Goal: Task Accomplishment & Management: Use online tool/utility

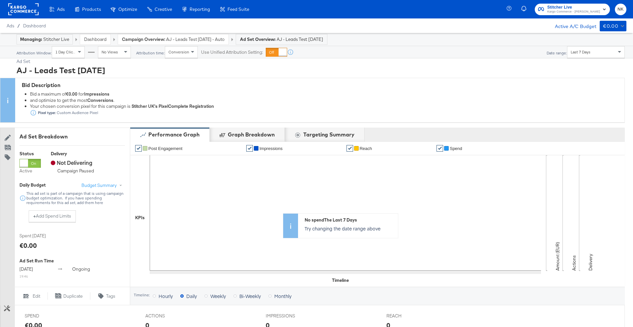
scroll to position [254, 0]
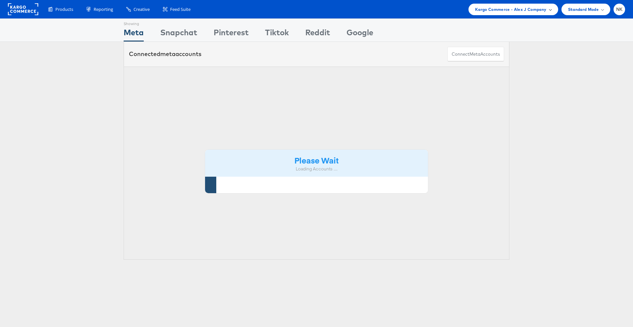
click at [495, 13] on div "Kargo Commerce - Alex J Company" at bounding box center [514, 10] width 90 height 12
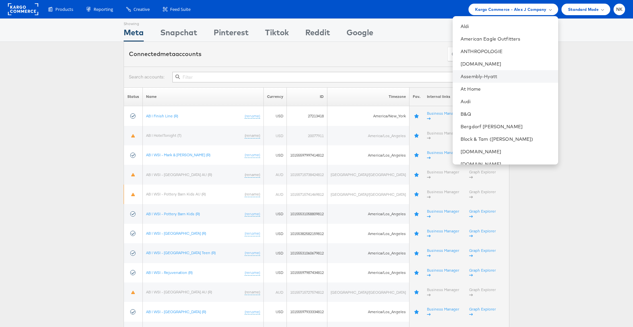
scroll to position [50, 0]
click at [489, 133] on li "Block & Tam ([PERSON_NAME])" at bounding box center [505, 137] width 105 height 13
click at [491, 138] on link "Block & Tam ([PERSON_NAME])" at bounding box center [507, 137] width 92 height 7
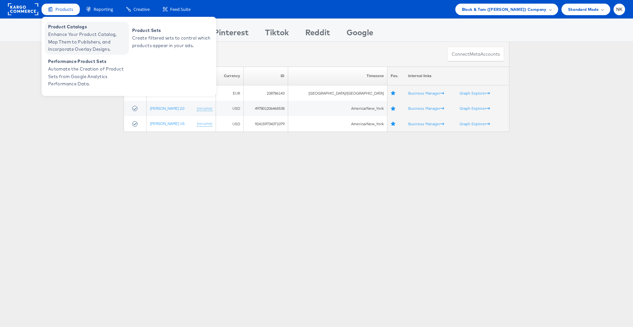
click at [71, 36] on span "Enhance Your Product Catalog, Map Them to Publishers, and Incorporate Overlay D…" at bounding box center [87, 42] width 79 height 22
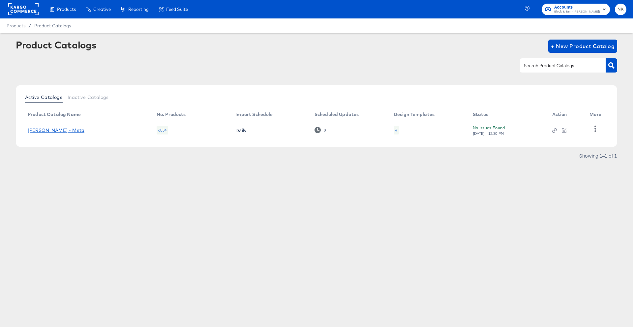
click at [76, 132] on link "Veronica Beard - Meta" at bounding box center [56, 130] width 57 height 5
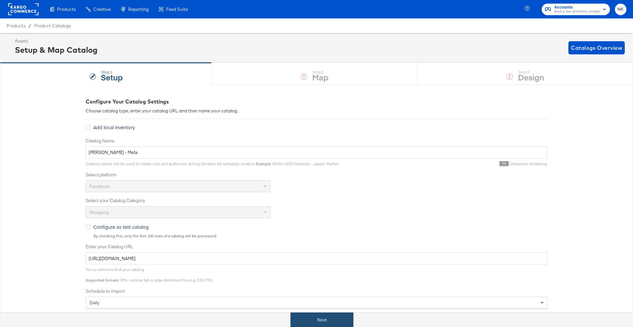
click at [327, 319] on button "Next" at bounding box center [322, 320] width 63 height 15
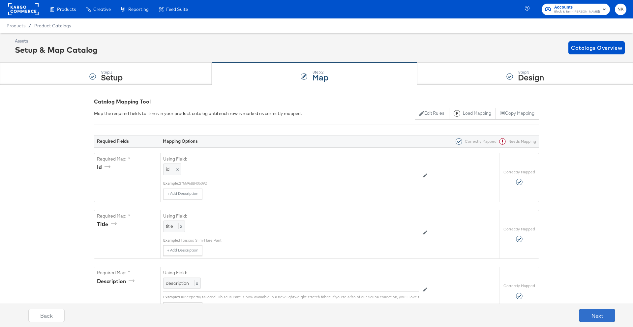
click at [584, 319] on button "Next" at bounding box center [597, 315] width 36 height 13
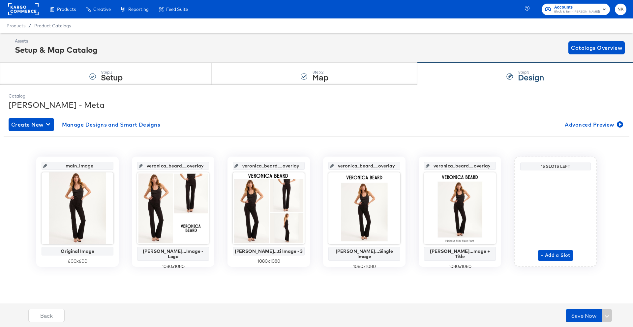
click at [544, 244] on div "+ Add a Slot" at bounding box center [555, 217] width 35 height 88
click at [545, 256] on span "+ Add a Slot" at bounding box center [556, 255] width 30 height 8
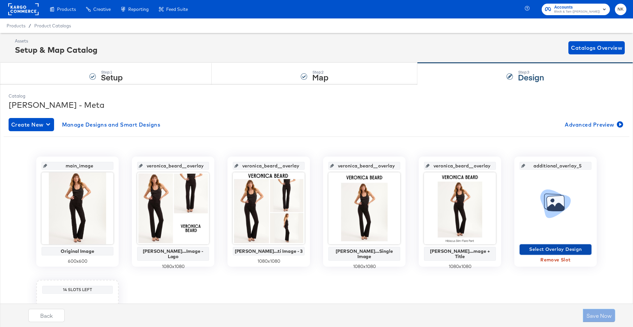
click at [546, 251] on span "Select Overlay Design" at bounding box center [555, 249] width 67 height 8
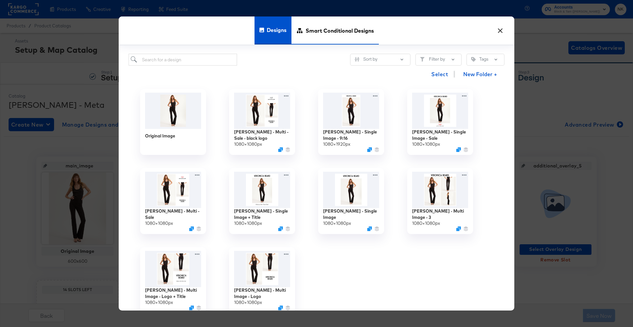
click at [322, 36] on span "Smart Conditional Designs" at bounding box center [340, 30] width 68 height 29
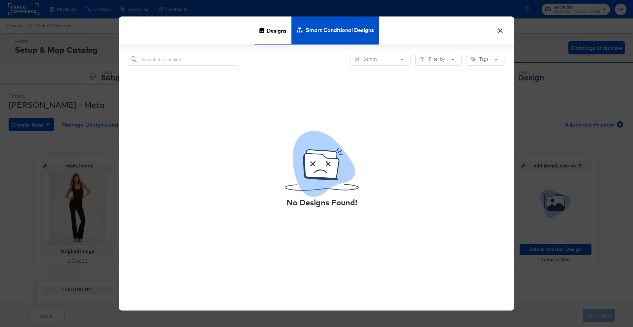
click at [281, 32] on span "Designs" at bounding box center [277, 30] width 20 height 29
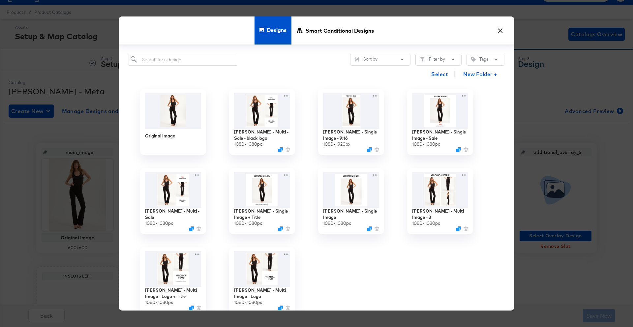
scroll to position [15, 0]
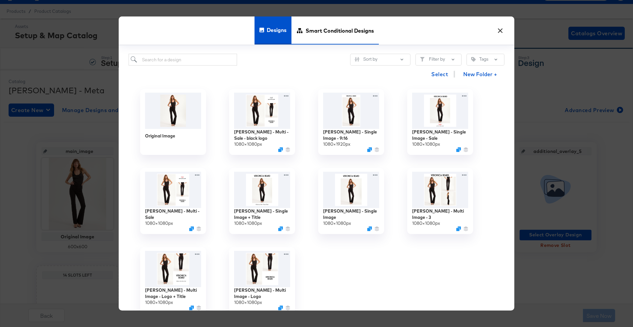
click at [351, 32] on span "Smart Conditional Designs" at bounding box center [340, 30] width 68 height 29
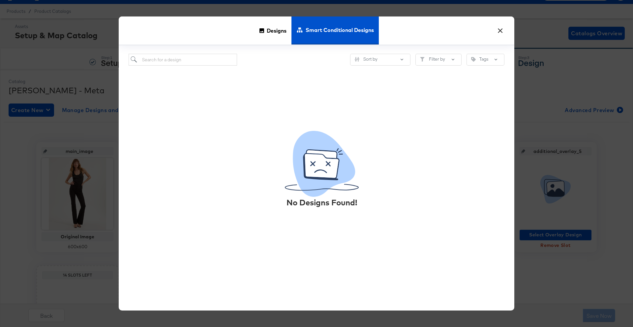
click at [498, 32] on button "×" at bounding box center [500, 29] width 12 height 12
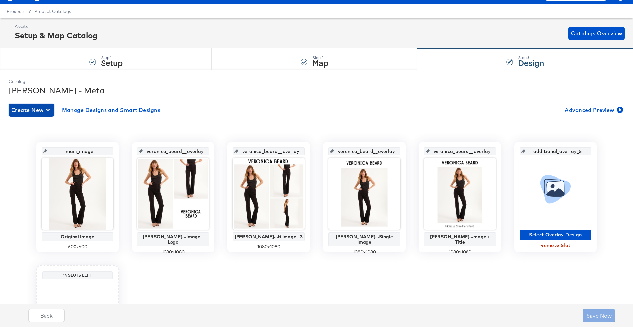
click at [38, 113] on span "Create New" at bounding box center [31, 110] width 40 height 9
click at [50, 136] on div "Create New Smart Design" at bounding box center [44, 136] width 63 height 5
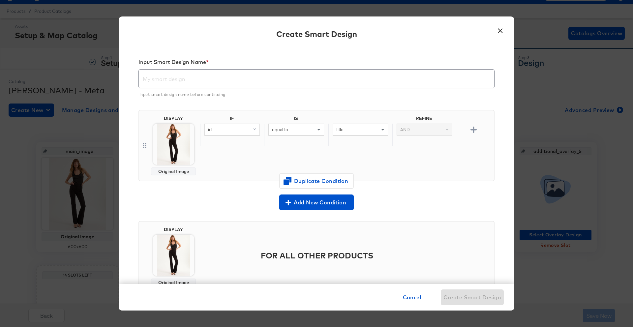
click at [232, 141] on div "id" at bounding box center [232, 135] width 64 height 22
click at [254, 133] on span at bounding box center [255, 129] width 8 height 11
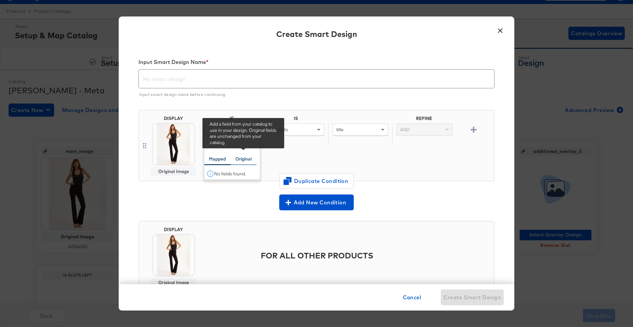
type input "sale"
click at [233, 157] on div "Original" at bounding box center [244, 159] width 26 height 13
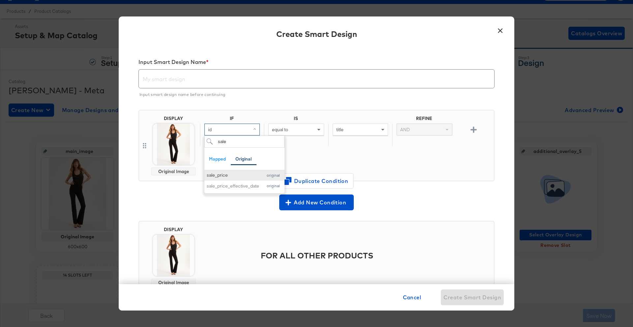
click at [232, 174] on div "sale_price" at bounding box center [233, 175] width 52 height 6
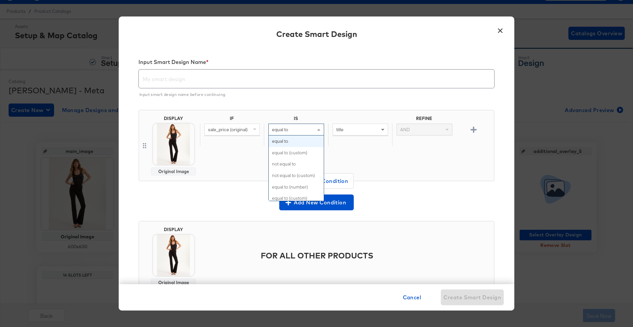
click at [295, 133] on div "equal to" at bounding box center [296, 129] width 55 height 11
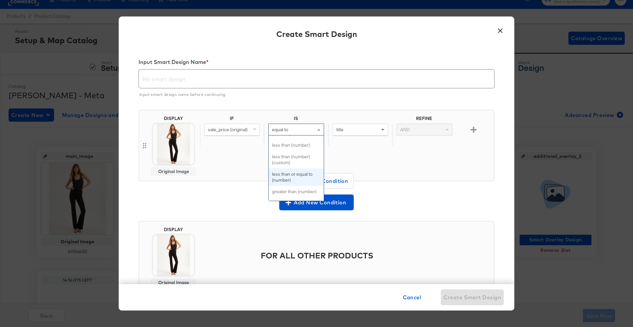
scroll to position [70, 0]
click at [315, 133] on div "less than (number)" at bounding box center [296, 129] width 55 height 11
drag, startPoint x: 331, startPoint y: 143, endPoint x: 336, endPoint y: 139, distance: 5.9
click at [331, 142] on div "title" at bounding box center [360, 135] width 64 height 22
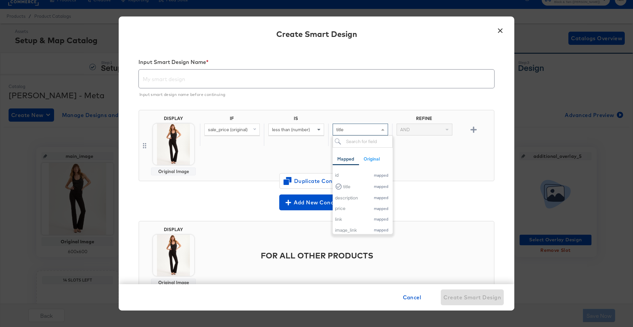
click at [343, 133] on div "title" at bounding box center [360, 129] width 55 height 11
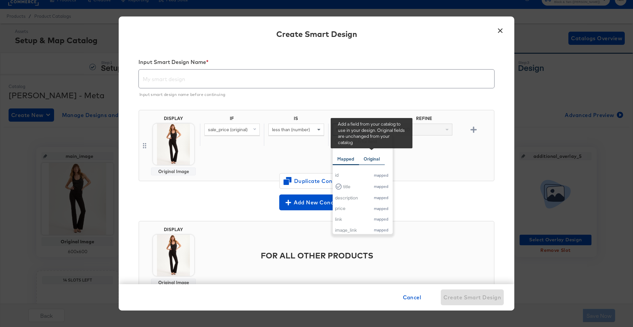
click at [365, 162] on div "Original" at bounding box center [372, 159] width 16 height 6
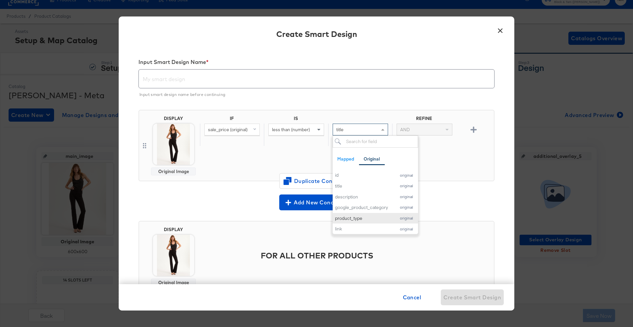
scroll to position [18, 0]
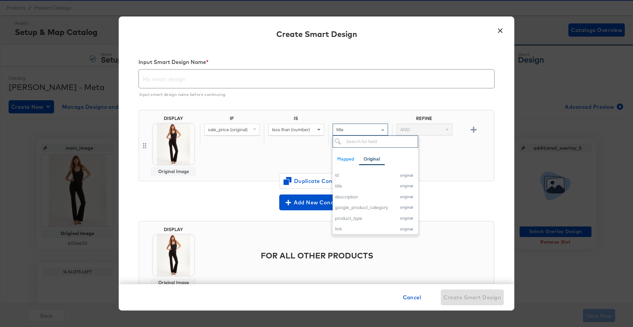
click at [365, 143] on input "search" at bounding box center [375, 142] width 85 height 12
type input "price"
click at [354, 173] on div "price" at bounding box center [361, 175] width 52 height 6
click at [170, 170] on div "Original Image" at bounding box center [173, 171] width 39 height 5
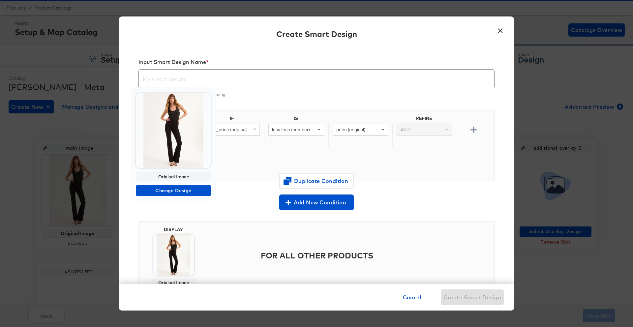
click at [169, 160] on div "Original Image Change Design" at bounding box center [174, 144] width 86 height 114
click at [173, 190] on span "Change Design" at bounding box center [174, 191] width 70 height 8
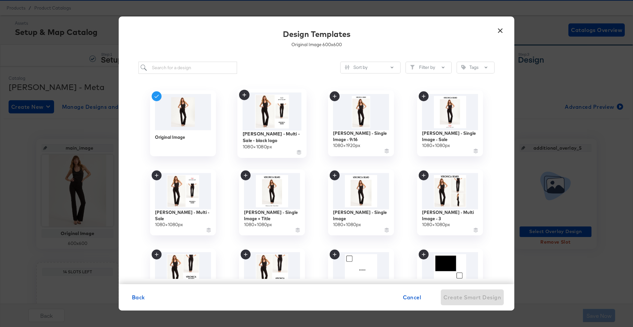
click at [284, 127] on img at bounding box center [272, 112] width 59 height 38
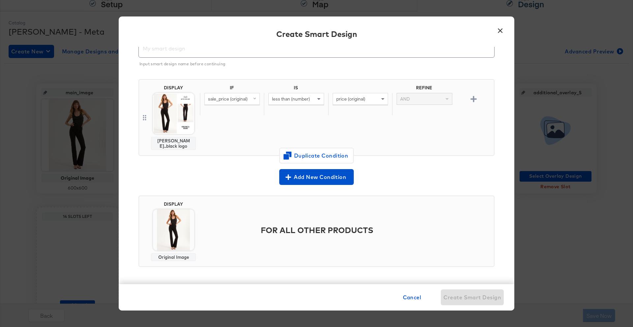
scroll to position [75, 0]
drag, startPoint x: 384, startPoint y: 232, endPoint x: 294, endPoint y: 230, distance: 90.7
click at [381, 232] on div "FOR ALL OTHER PRODUCTS" at bounding box center [346, 230] width 292 height 31
drag, startPoint x: 268, startPoint y: 231, endPoint x: 283, endPoint y: 226, distance: 15.2
click at [268, 231] on div "FOR ALL OTHER PRODUCTS" at bounding box center [346, 230] width 292 height 31
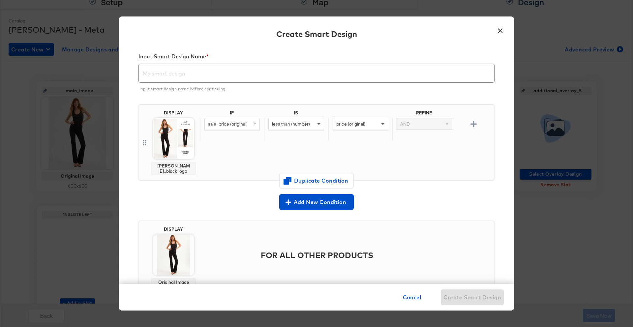
scroll to position [0, 0]
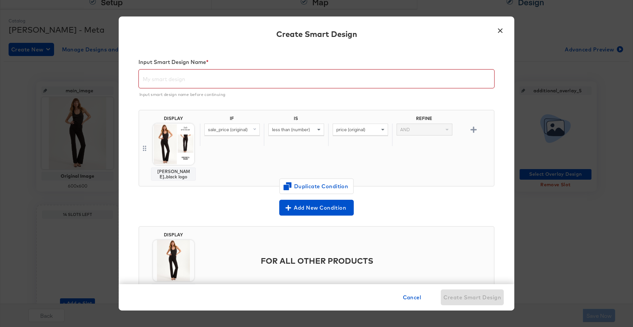
click at [152, 78] on input "text" at bounding box center [317, 76] width 356 height 18
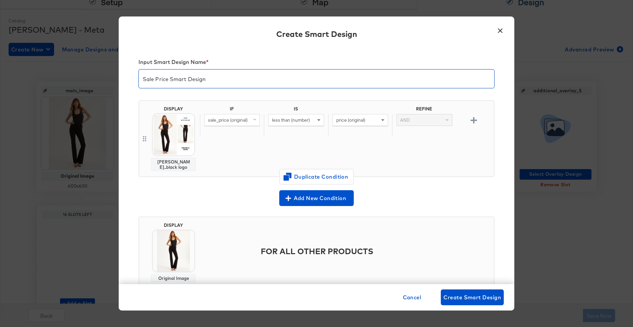
type input "Sale Price Smart Design"
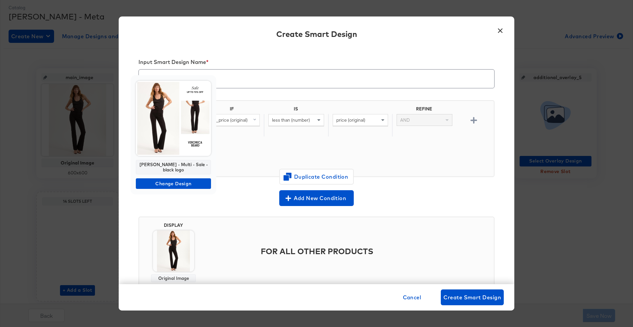
scroll to position [94, 0]
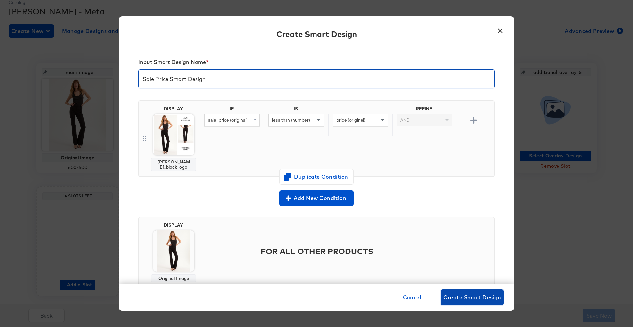
click at [476, 297] on span "Create Smart Design" at bounding box center [473, 297] width 58 height 9
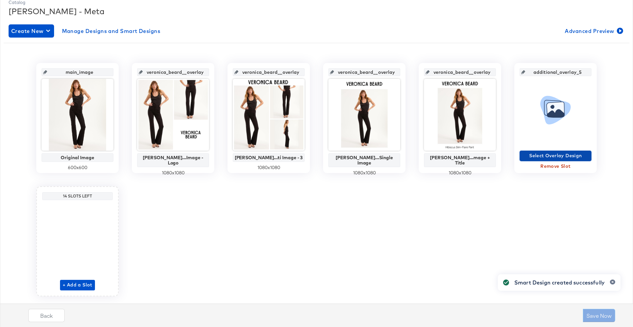
click at [532, 158] on span "Select Overlay Design" at bounding box center [555, 156] width 67 height 8
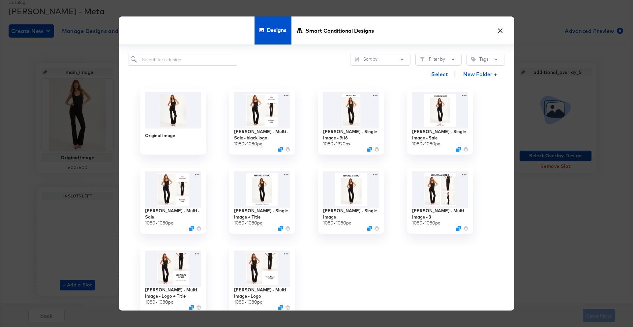
scroll to position [0, 0]
click at [348, 34] on span "Smart Conditional Designs" at bounding box center [340, 30] width 68 height 29
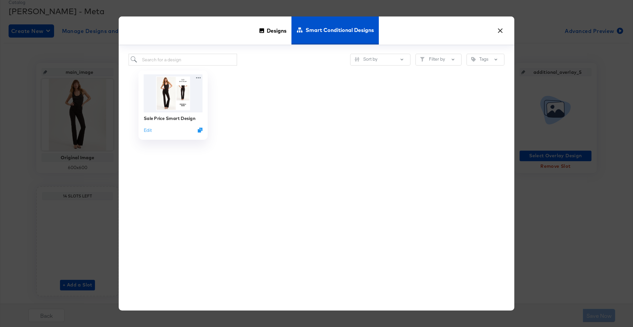
click at [179, 110] on img at bounding box center [173, 94] width 59 height 38
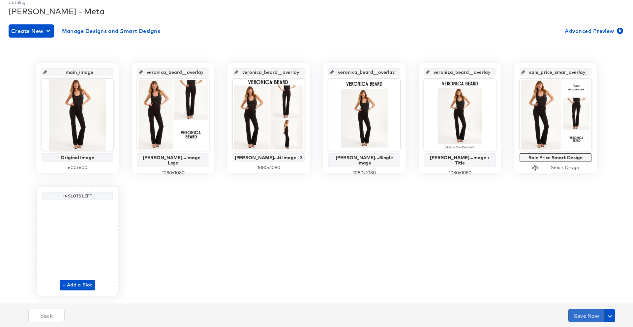
click at [598, 314] on button "Save Now" at bounding box center [587, 315] width 36 height 13
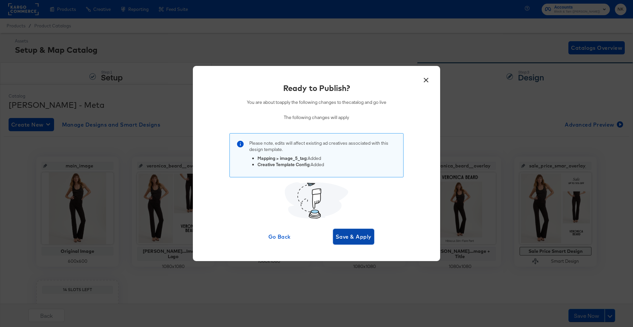
click at [362, 236] on span "Save & Apply" at bounding box center [354, 236] width 36 height 9
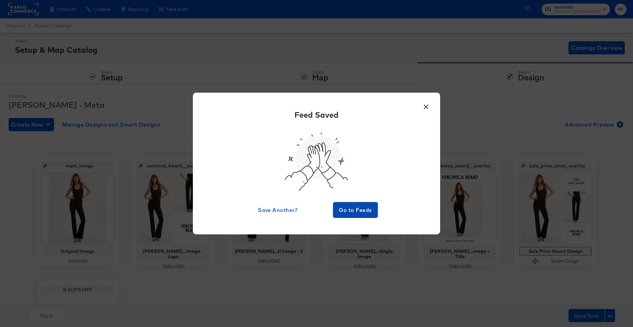
click at [363, 213] on span "Go to Feeds" at bounding box center [356, 209] width 40 height 9
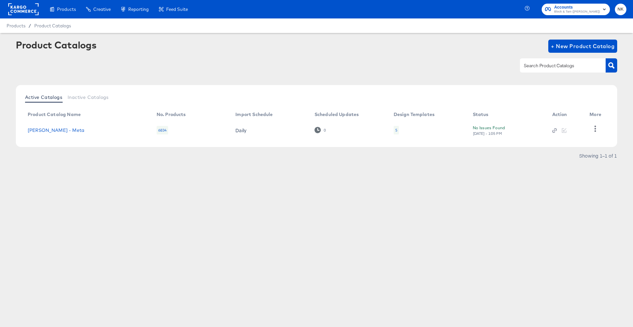
click at [325, 66] on div at bounding box center [317, 65] width 602 height 15
click at [344, 82] on div "Product Catalogs + New Product Catalog Active Catalogs Inactive Catalogs Produc…" at bounding box center [317, 102] width 602 height 125
click at [482, 71] on div at bounding box center [317, 65] width 602 height 15
click at [343, 87] on div "Active Catalogs Inactive Catalogs Product Catalog Name No. Products Import Sche…" at bounding box center [317, 116] width 602 height 62
click at [598, 133] on button "button" at bounding box center [596, 128] width 12 height 13
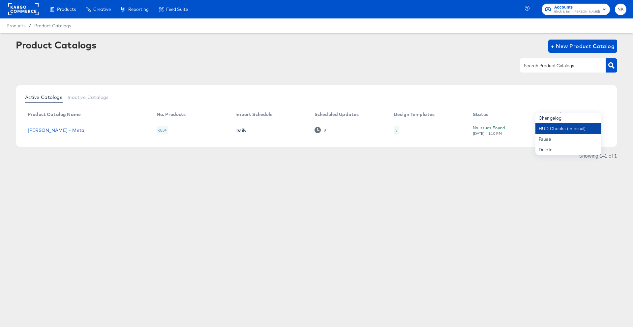
click at [577, 130] on div "HUD Checks (Internal)" at bounding box center [569, 128] width 66 height 11
click at [589, 101] on div "Active Catalogs Inactive Catalogs" at bounding box center [316, 98] width 588 height 13
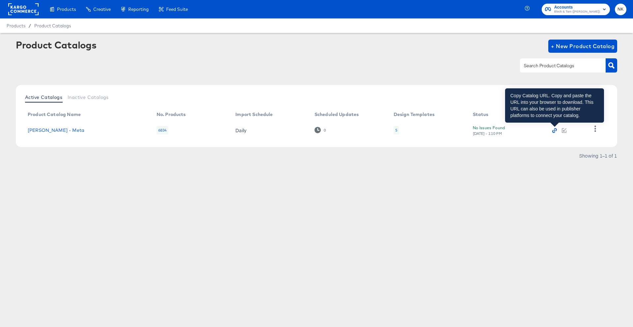
click at [554, 129] on icon "button" at bounding box center [554, 130] width 5 height 5
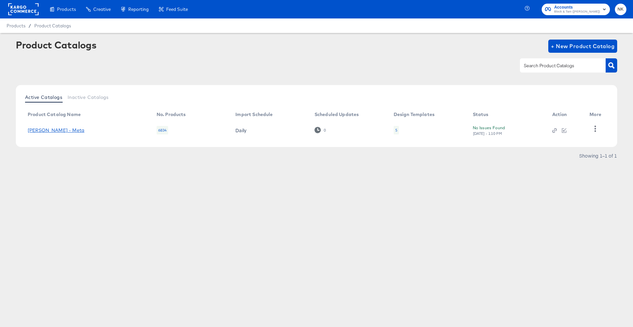
click at [76, 132] on link "[PERSON_NAME] - Meta" at bounding box center [56, 130] width 57 height 5
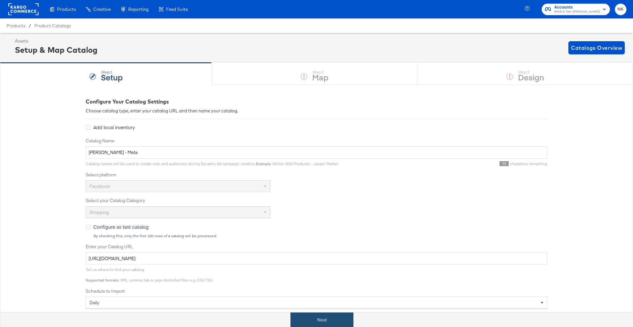
click at [341, 322] on button "Next" at bounding box center [322, 320] width 63 height 15
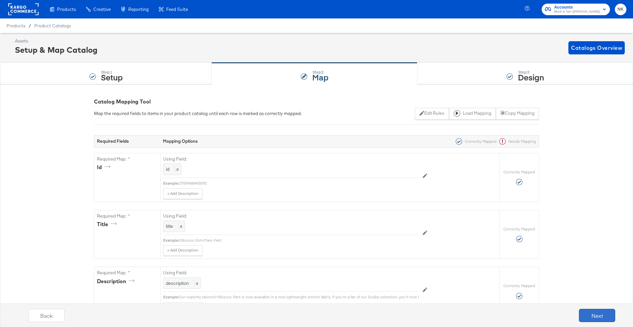
click at [583, 313] on button "Next" at bounding box center [597, 315] width 36 height 13
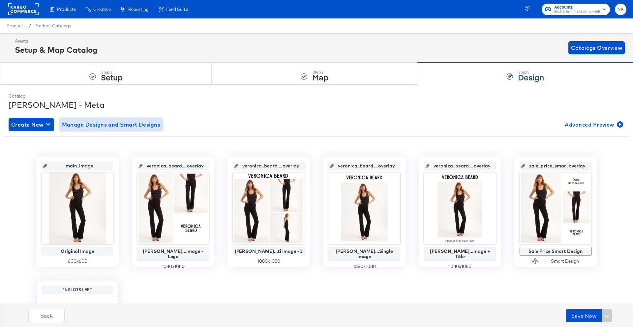
click at [90, 125] on span "Manage Designs and Smart Designs" at bounding box center [111, 124] width 99 height 9
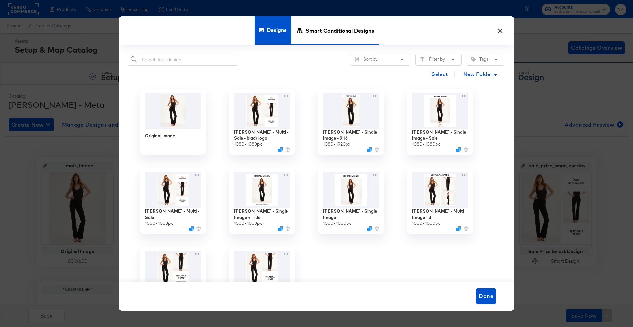
click at [362, 36] on span "Smart Conditional Designs" at bounding box center [340, 30] width 68 height 29
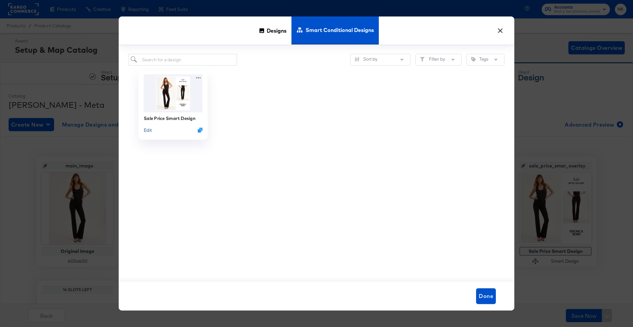
click at [150, 129] on button "Edit" at bounding box center [148, 130] width 8 height 6
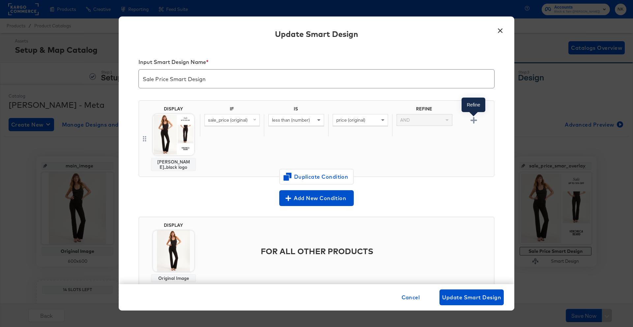
click at [474, 120] on icon "button" at bounding box center [474, 120] width 6 height 6
click at [355, 145] on span "price (original)" at bounding box center [350, 143] width 29 height 6
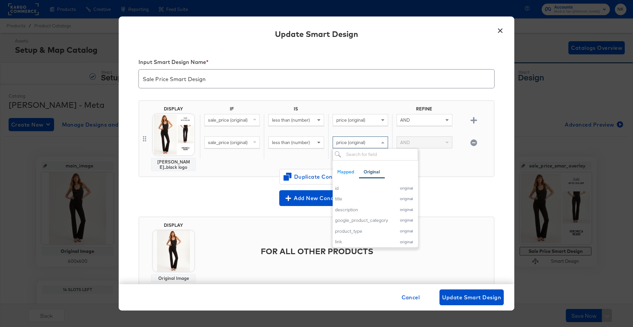
click at [442, 155] on div "AND" at bounding box center [424, 148] width 64 height 22
click at [356, 145] on span "price (original)" at bounding box center [350, 143] width 29 height 6
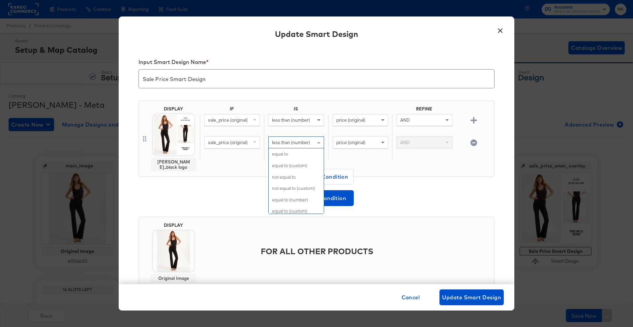
click at [312, 141] on div "less than (number)" at bounding box center [296, 142] width 55 height 11
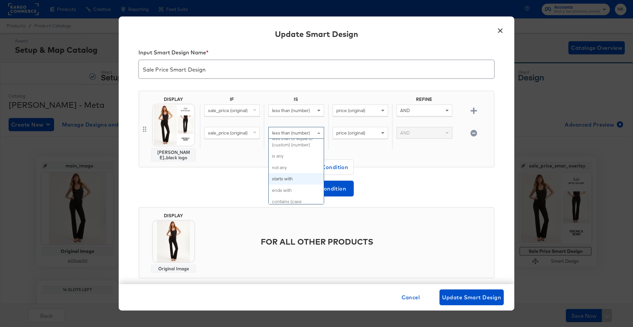
scroll to position [177, 0]
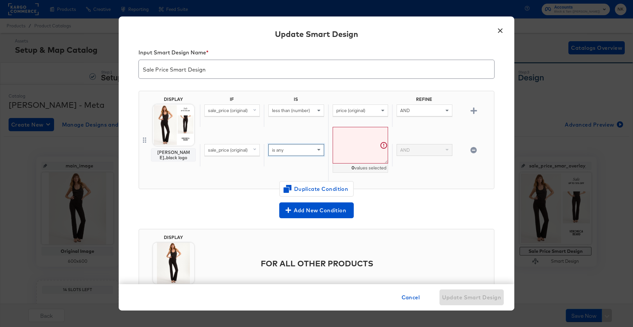
click at [353, 161] on textarea at bounding box center [360, 145] width 55 height 37
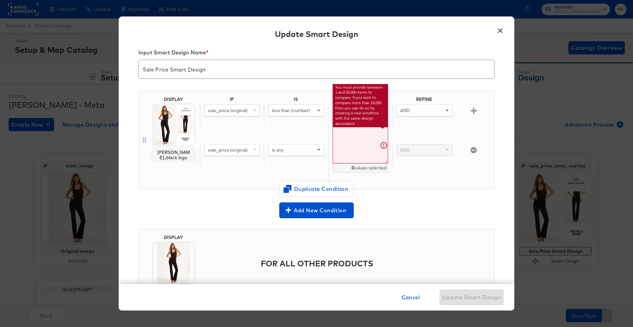
click at [314, 151] on div "is any" at bounding box center [296, 149] width 55 height 11
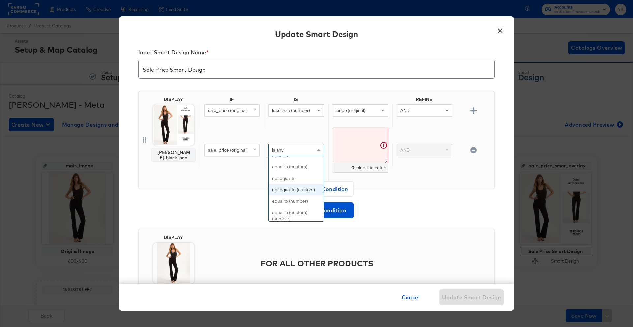
scroll to position [9, 0]
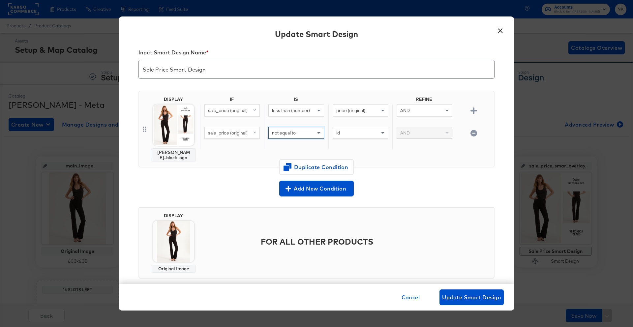
click at [350, 133] on div "id" at bounding box center [360, 132] width 55 height 11
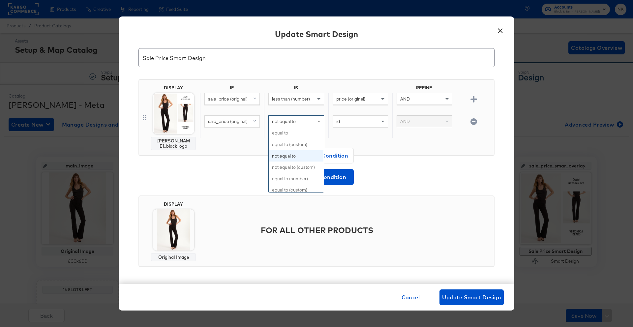
click at [299, 126] on div "not equal to" at bounding box center [296, 121] width 55 height 11
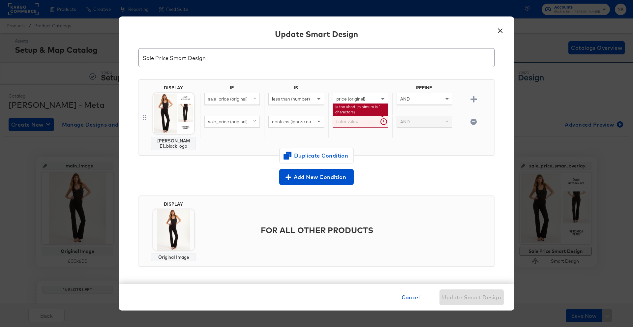
click at [340, 124] on input "text" at bounding box center [360, 121] width 55 height 12
click at [382, 121] on input "text" at bounding box center [360, 121] width 55 height 12
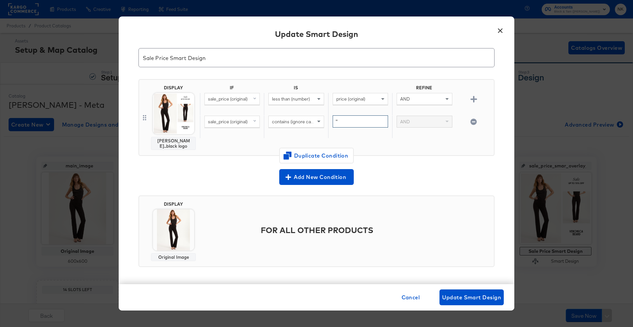
type input "'"
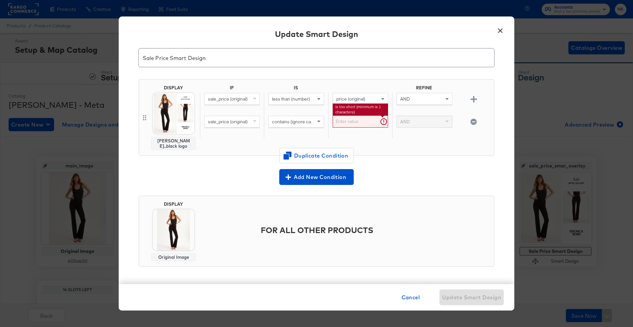
type input "'"
click at [292, 111] on div "less than (number)" at bounding box center [296, 104] width 64 height 22
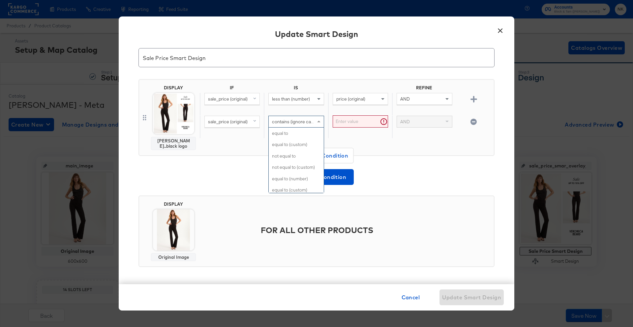
click at [310, 120] on span "contains (ignore case)" at bounding box center [294, 122] width 45 height 6
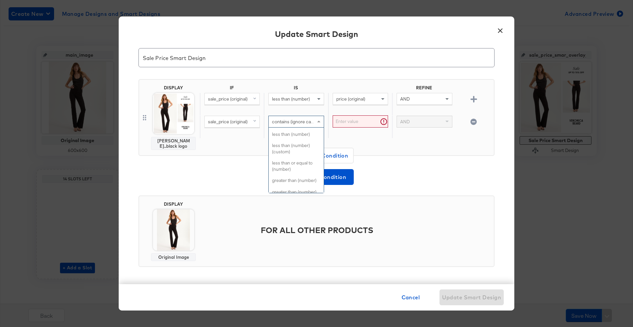
scroll to position [0, 0]
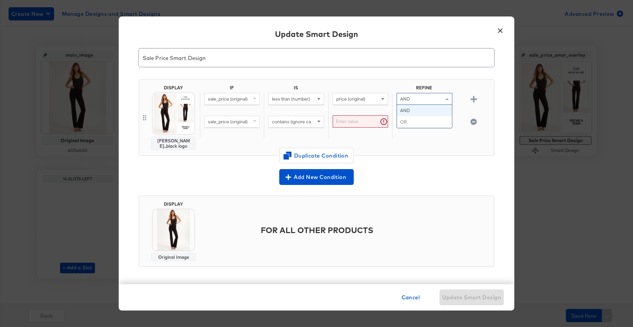
click at [413, 103] on div "AND" at bounding box center [424, 98] width 55 height 11
click at [397, 84] on div "DISPLAY Veronica B...black logo IF IS REFINE sale_price (original) less than (n…" at bounding box center [317, 117] width 356 height 77
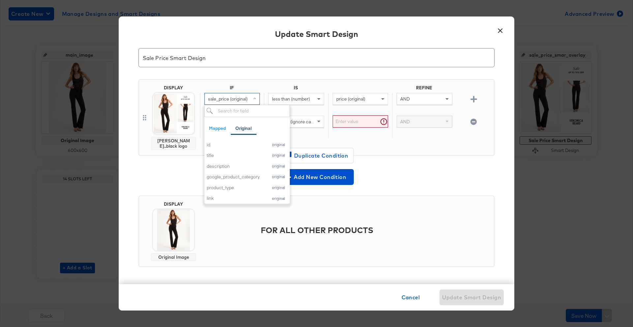
click at [245, 98] on span "sale_price (original)" at bounding box center [228, 99] width 40 height 6
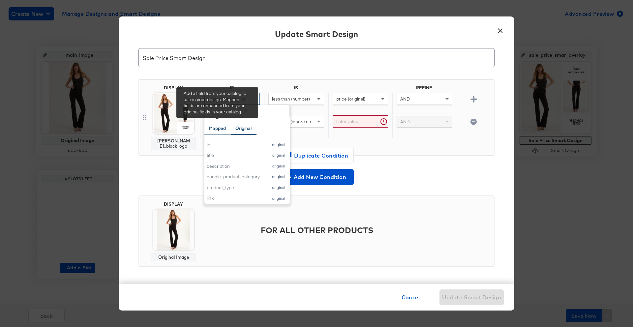
click at [221, 127] on div "Mapped" at bounding box center [217, 128] width 17 height 6
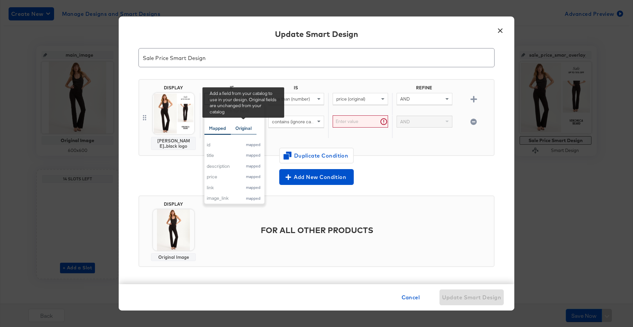
click at [244, 130] on div "Original" at bounding box center [243, 128] width 16 height 6
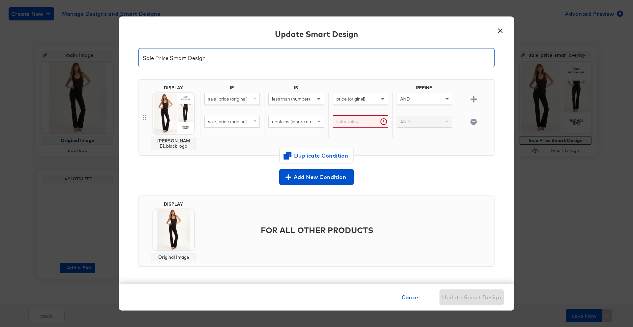
click at [268, 64] on input "Sale Price Smart Design" at bounding box center [317, 55] width 356 height 18
click at [247, 120] on span "sale_price (original)" at bounding box center [228, 122] width 40 height 6
click at [224, 165] on div "id" at bounding box center [236, 167] width 58 height 6
click at [283, 122] on span "contains (ignore case)" at bounding box center [294, 122] width 45 height 6
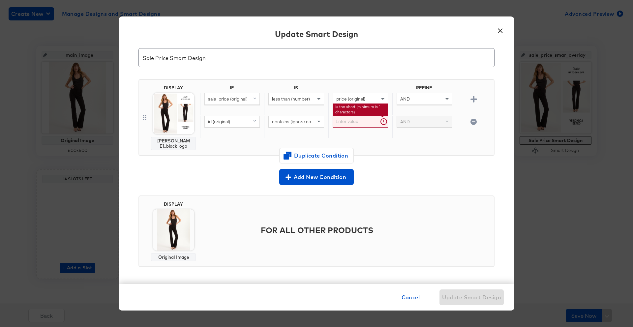
click at [338, 123] on input "text" at bounding box center [360, 121] width 55 height 12
click at [311, 122] on span "contains (ignore case)" at bounding box center [294, 122] width 45 height 6
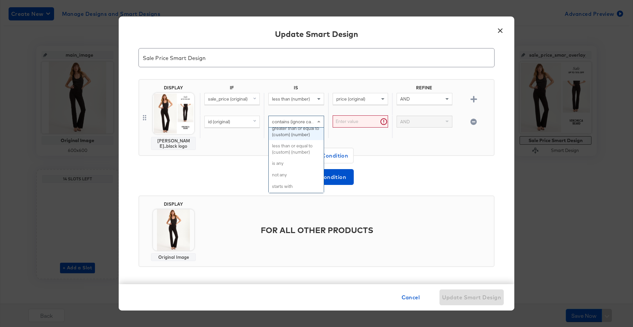
scroll to position [183, 0]
drag, startPoint x: 236, startPoint y: 140, endPoint x: 240, endPoint y: 135, distance: 6.2
click at [236, 140] on div "IF IS REFINE sale_price (original) less than (number) price (original) AND id (…" at bounding box center [346, 117] width 292 height 65
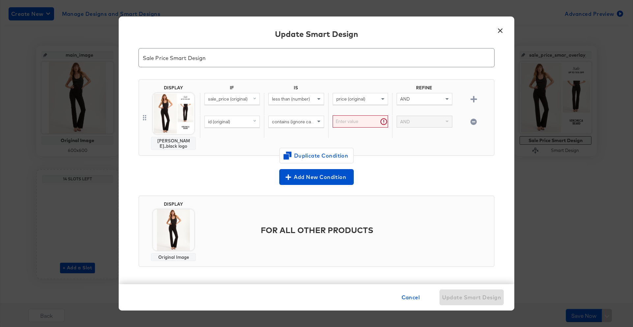
click at [240, 123] on div "id (original)" at bounding box center [232, 121] width 55 height 11
click at [190, 168] on div "Add New Condition" at bounding box center [317, 176] width 356 height 19
click at [469, 120] on button "button" at bounding box center [474, 122] width 12 height 6
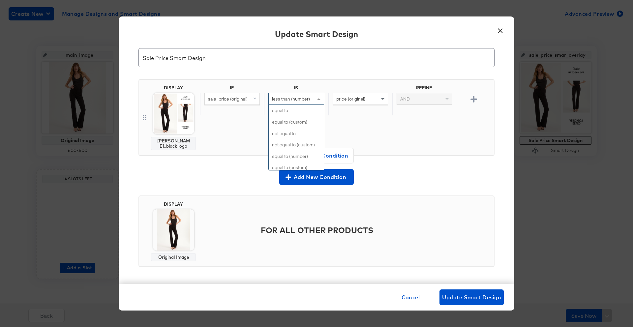
click at [308, 103] on div "less than (number)" at bounding box center [296, 98] width 55 height 11
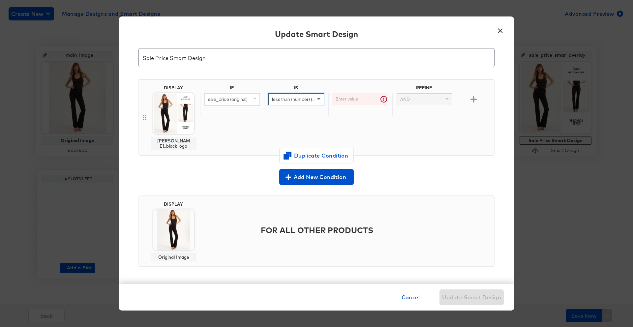
click at [301, 102] on div "less than (number) (custom)" at bounding box center [296, 99] width 55 height 11
click at [286, 82] on div "DISPLAY Veronica B...black logo IF IS REFINE sale_price (original) less than (n…" at bounding box center [317, 117] width 356 height 77
click at [267, 81] on div "DISPLAY Veronica B...black logo IF IS REFINE sale_price (original) less than (n…" at bounding box center [317, 117] width 356 height 77
click at [320, 98] on span at bounding box center [320, 99] width 8 height 11
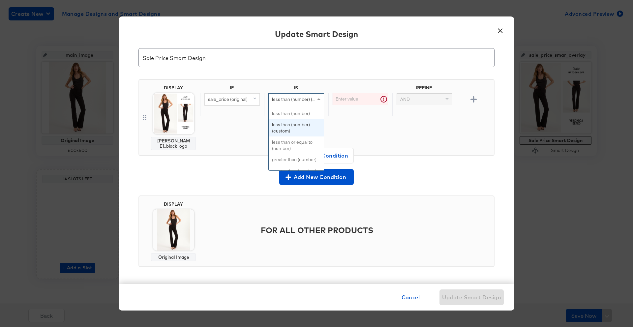
scroll to position [71, 0]
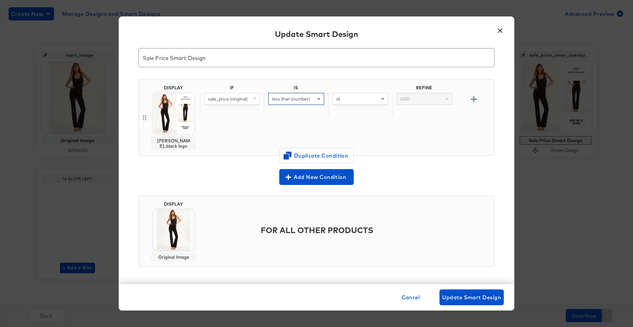
click at [345, 102] on div "id" at bounding box center [360, 98] width 55 height 11
type input "price"
click at [356, 143] on div "price" at bounding box center [349, 145] width 28 height 6
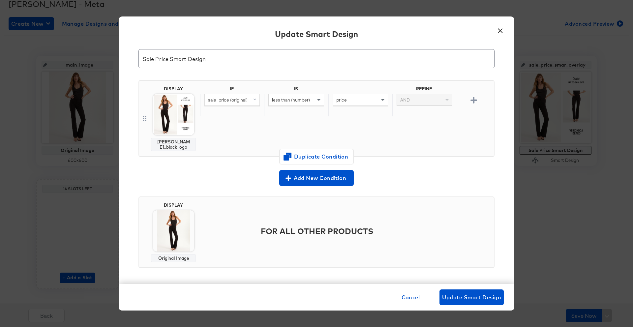
scroll to position [101, 0]
click at [475, 102] on icon "button" at bounding box center [474, 100] width 6 height 6
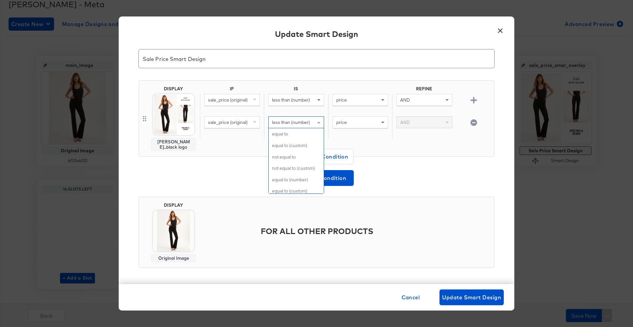
click at [278, 125] on div "less than (number)" at bounding box center [296, 122] width 55 height 11
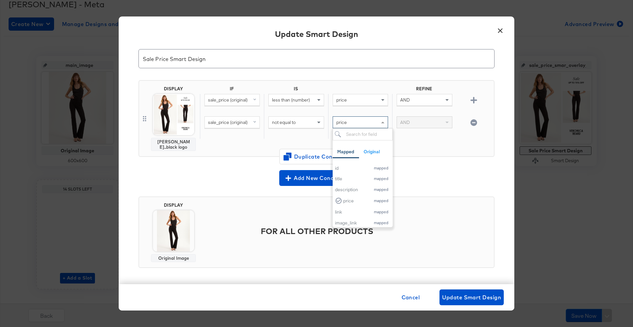
click at [351, 126] on div "price" at bounding box center [360, 122] width 55 height 11
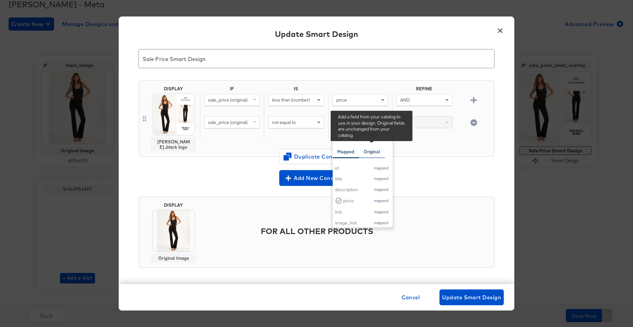
click at [367, 149] on div "Original" at bounding box center [372, 152] width 16 height 6
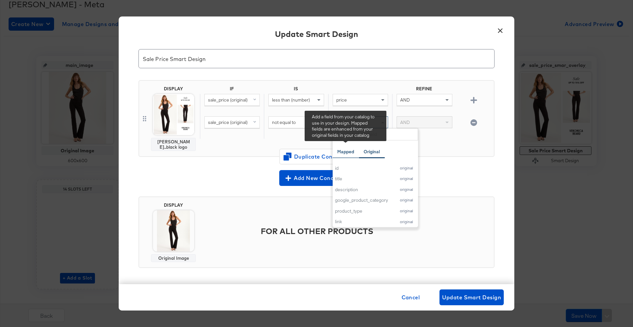
click at [350, 150] on div "Mapped" at bounding box center [345, 152] width 17 height 6
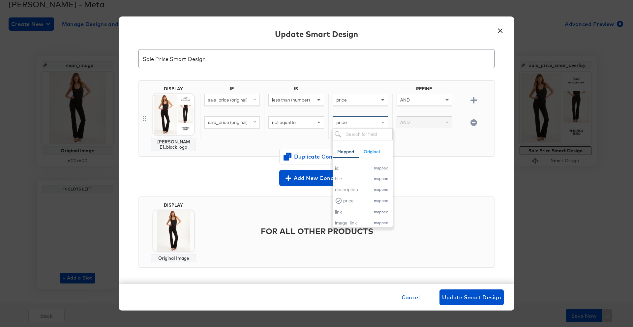
drag, startPoint x: 397, startPoint y: 149, endPoint x: 346, endPoint y: 142, distance: 52.3
click at [395, 149] on div "IF IS REFINE sale_price (original) less than (number) price AND sale_price (ori…" at bounding box center [346, 118] width 292 height 65
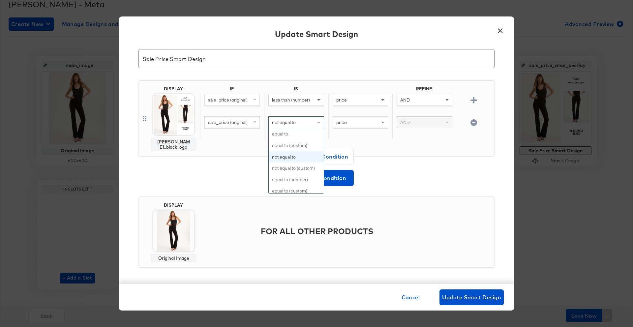
click at [309, 126] on div "not equal to" at bounding box center [296, 122] width 55 height 11
click at [358, 126] on input "text" at bounding box center [360, 122] width 55 height 12
click at [374, 152] on div "DISPLAY Veronica B...black logo IF IS REFINE sale_price (original) less than (n…" at bounding box center [317, 118] width 356 height 77
click at [461, 121] on div at bounding box center [473, 122] width 27 height 7
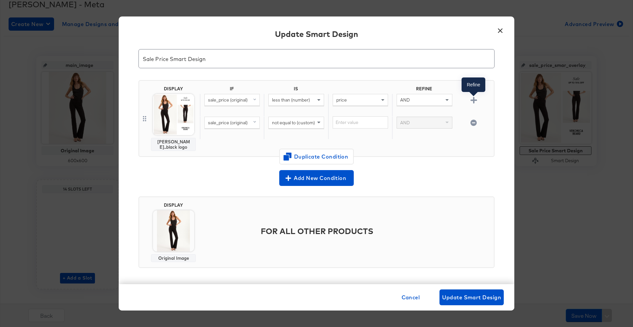
click at [472, 102] on icon "button" at bounding box center [474, 100] width 6 height 6
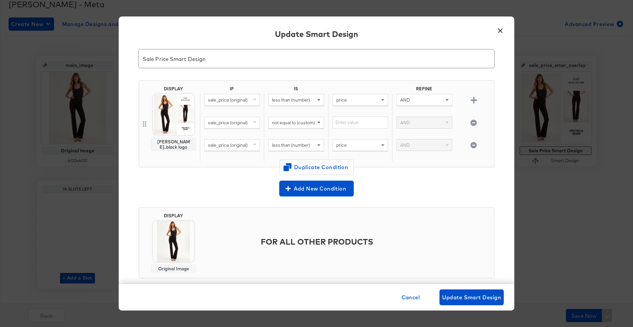
click at [283, 146] on span "less than (number)" at bounding box center [291, 145] width 38 height 6
click at [313, 145] on span "greater than (number)" at bounding box center [294, 145] width 45 height 6
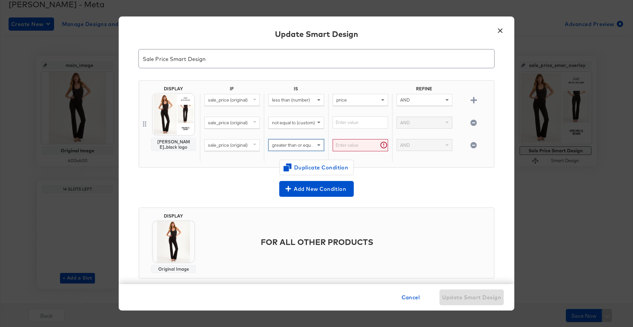
click at [348, 147] on input "text" at bounding box center [360, 145] width 55 height 12
type input "0"
click at [383, 172] on div "DISPLAY Veronica B...black logo IF IS REFINE sale_price (original) less than (n…" at bounding box center [317, 126] width 356 height 103
click at [477, 295] on span "Update Smart Design" at bounding box center [471, 297] width 59 height 9
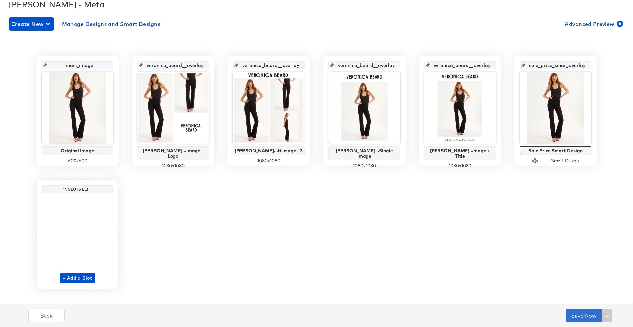
click at [580, 314] on button "Save Now" at bounding box center [584, 315] width 36 height 13
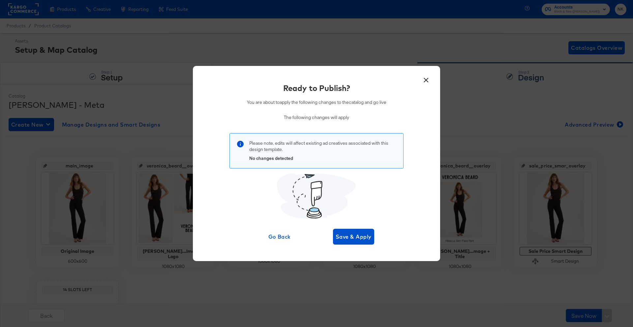
click at [424, 82] on button "×" at bounding box center [426, 79] width 12 height 12
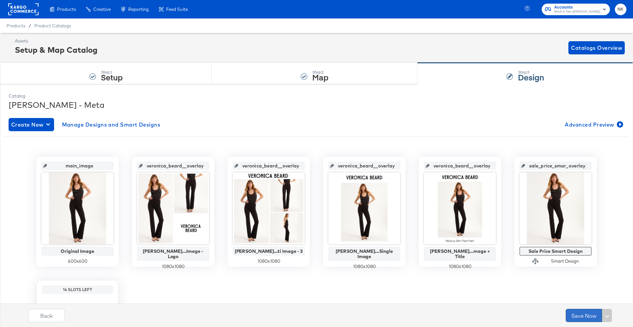
click at [581, 319] on button "Save Now" at bounding box center [584, 315] width 36 height 13
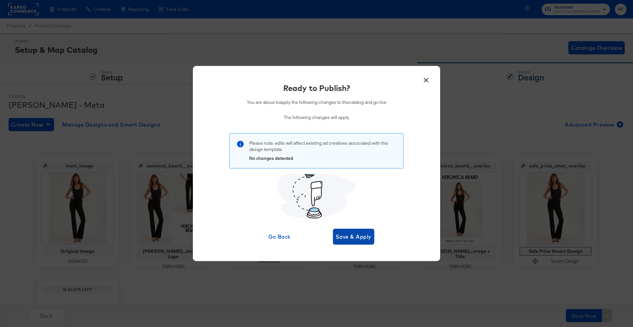
click at [359, 237] on span "Save & Apply" at bounding box center [354, 236] width 36 height 9
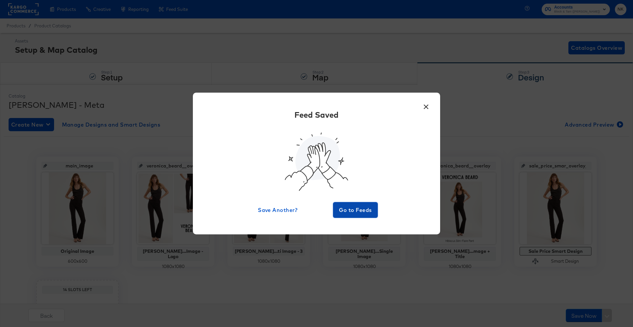
click at [358, 213] on span "Go to Feeds" at bounding box center [356, 209] width 40 height 9
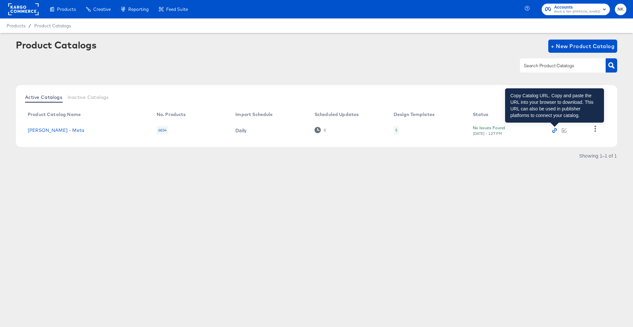
click at [555, 132] on icon "button" at bounding box center [553, 131] width 3 height 3
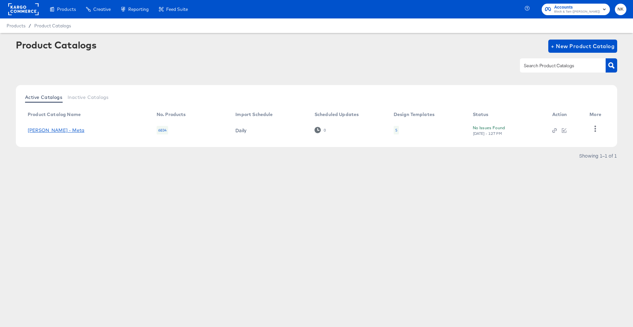
click at [69, 128] on link "[PERSON_NAME] - Meta" at bounding box center [56, 130] width 57 height 5
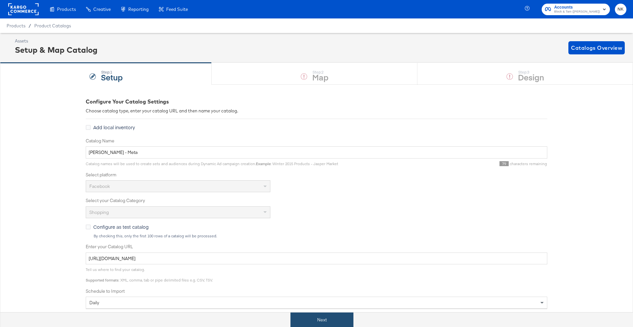
click at [330, 319] on button "Next" at bounding box center [322, 320] width 63 height 15
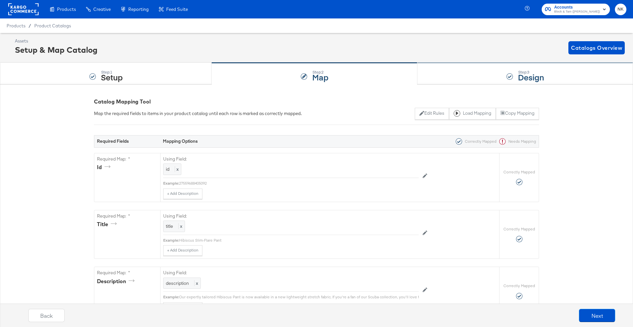
click at [505, 78] on div "Step: 3 Design" at bounding box center [526, 74] width 216 height 22
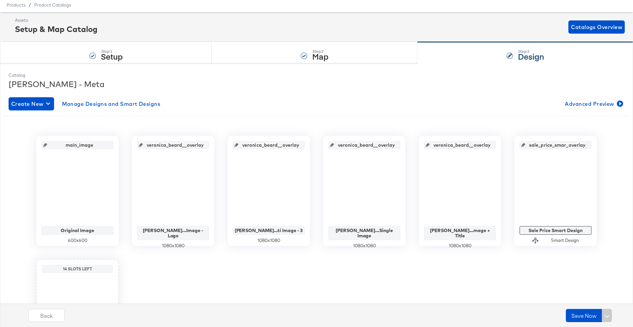
scroll to position [30, 0]
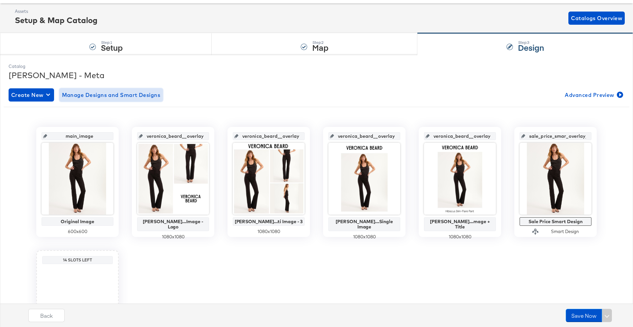
click at [111, 94] on span "Manage Designs and Smart Designs" at bounding box center [111, 94] width 99 height 9
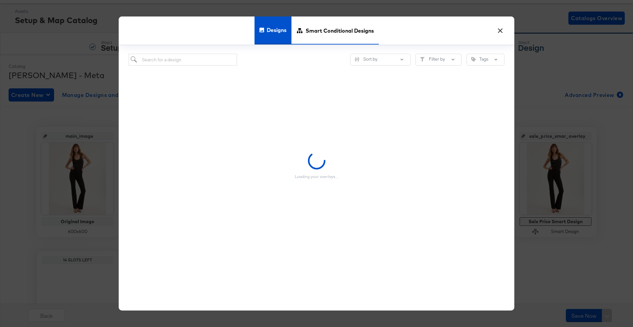
click at [340, 26] on span "Smart Conditional Designs" at bounding box center [340, 30] width 68 height 29
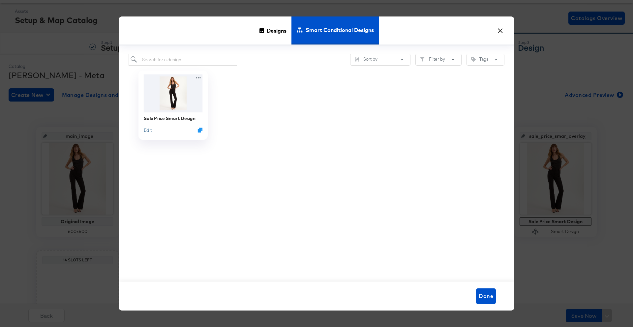
click at [149, 130] on button "Edit" at bounding box center [148, 130] width 8 height 6
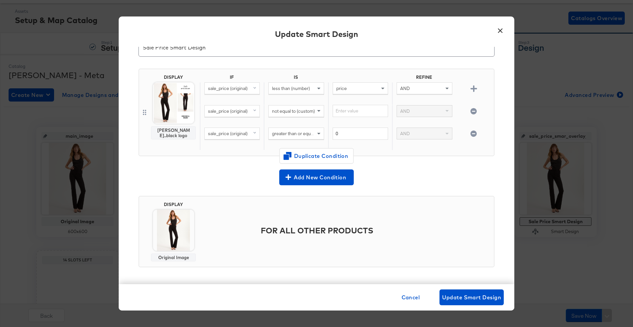
scroll to position [32, 0]
click at [495, 29] on button "×" at bounding box center [500, 29] width 12 height 12
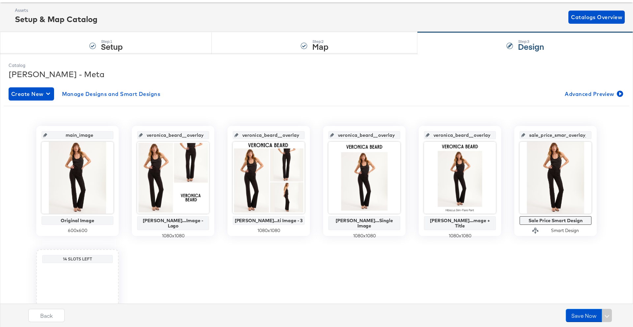
scroll to position [0, 0]
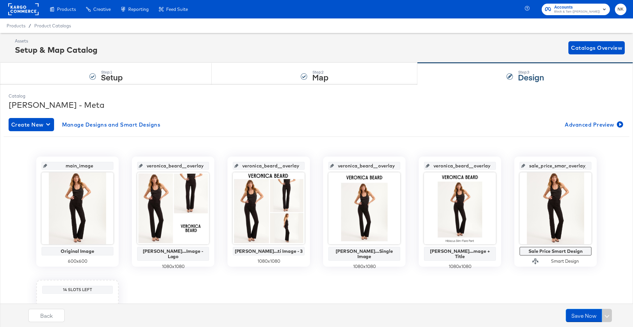
click at [21, 11] on rect at bounding box center [23, 9] width 30 height 12
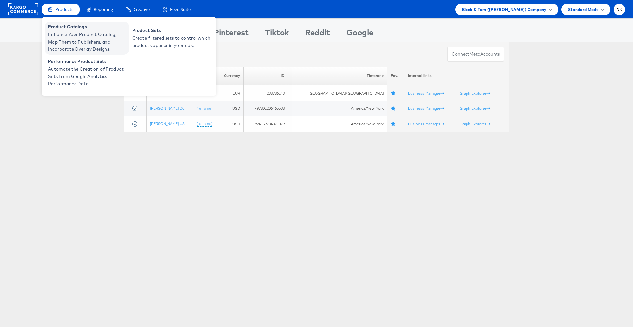
click at [67, 36] on span "Enhance Your Product Catalog, Map Them to Publishers, and Incorporate Overlay D…" at bounding box center [87, 42] width 79 height 22
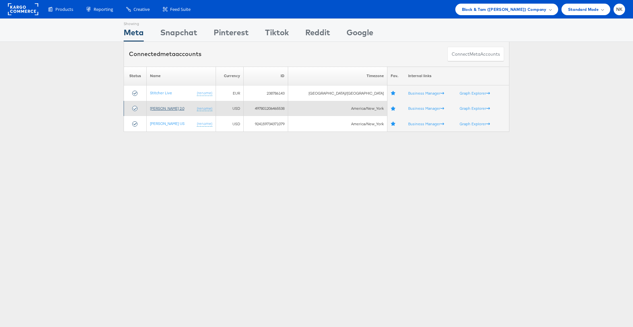
click at [173, 109] on link "[PERSON_NAME] 2.0" at bounding box center [167, 108] width 34 height 5
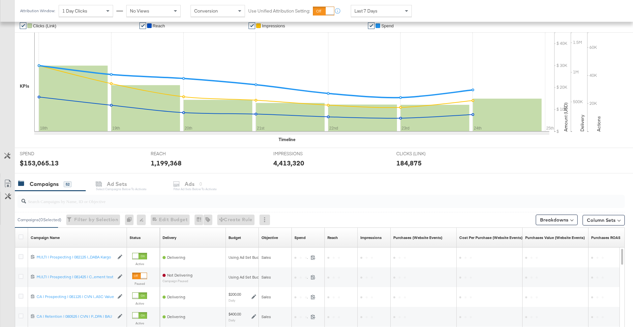
scroll to position [132, 0]
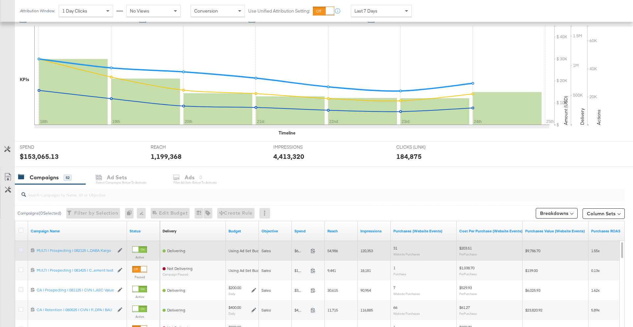
click at [21, 248] on icon at bounding box center [20, 250] width 5 height 5
click at [0, 0] on input "checkbox" at bounding box center [0, 0] width 0 height 0
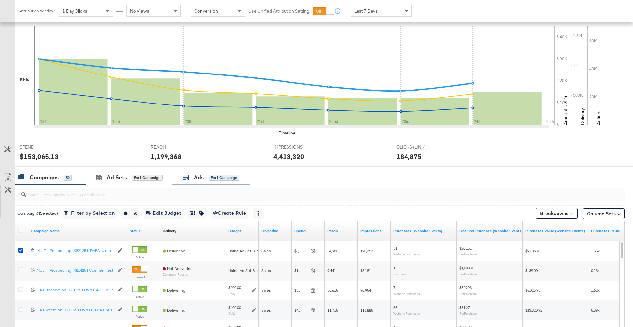
click at [204, 180] on div "Ads for 1 Campaign" at bounding box center [210, 178] width 57 height 8
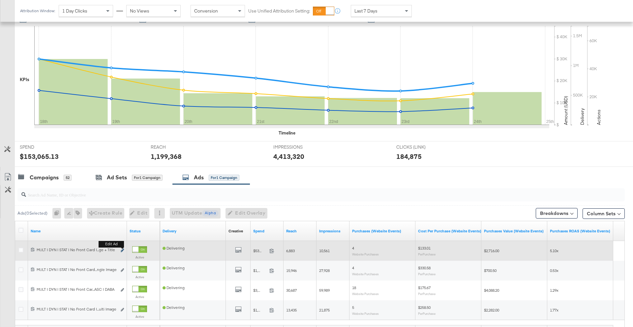
click at [122, 251] on icon "link" at bounding box center [122, 251] width 3 height 4
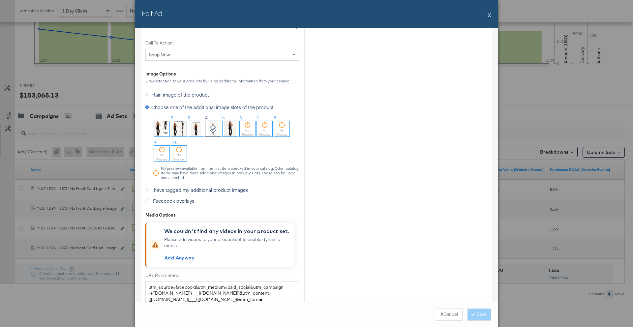
scroll to position [650, 0]
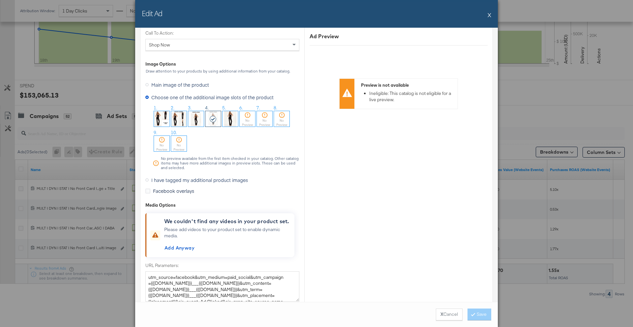
click at [226, 124] on img at bounding box center [231, 119] width 16 height 16
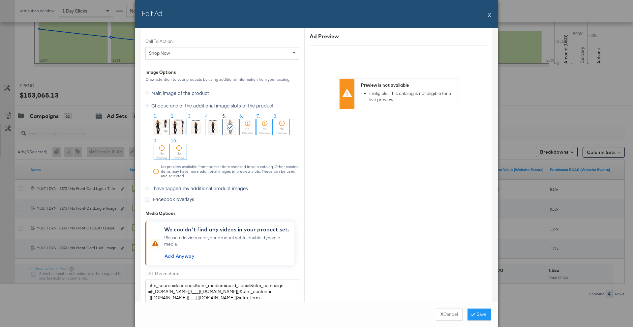
scroll to position [627, 0]
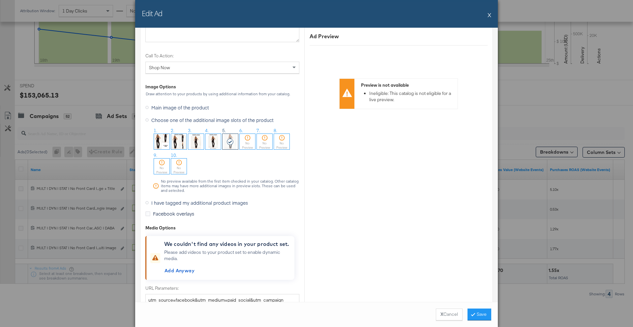
click at [182, 109] on span "Main image of the product" at bounding box center [180, 107] width 58 height 7
click at [0, 0] on input "Main image of the product" at bounding box center [0, 0] width 0 height 0
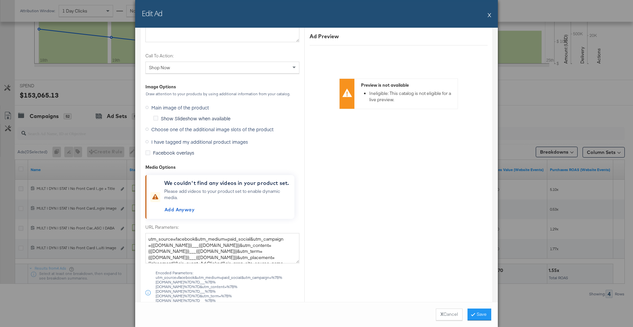
click at [197, 130] on span "Choose one of the additional image slots of the product" at bounding box center [212, 129] width 122 height 7
click at [0, 0] on input "Choose one of the additional image slots of the product" at bounding box center [0, 0] width 0 height 0
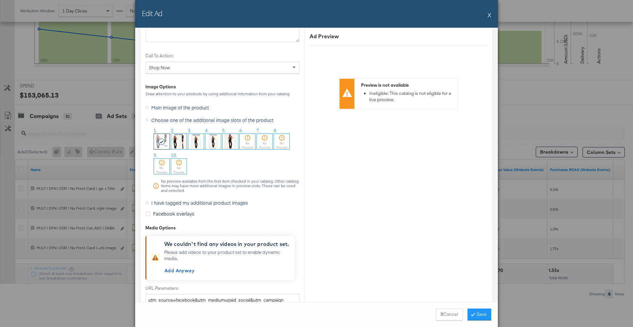
click at [226, 141] on img at bounding box center [231, 142] width 16 height 16
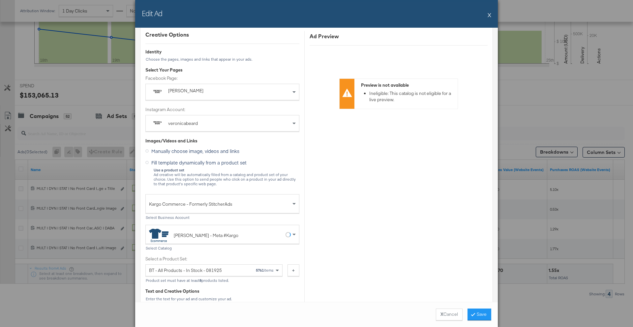
scroll to position [177, 0]
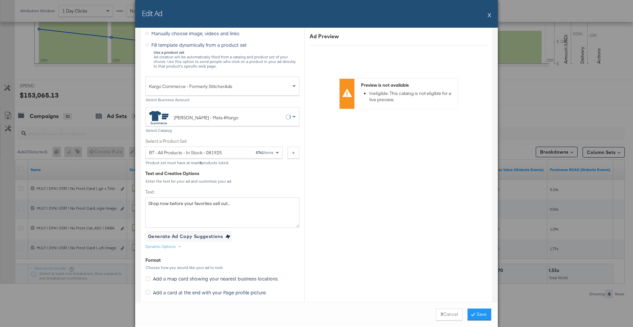
click at [491, 13] on div "Edit Ad X" at bounding box center [316, 14] width 363 height 28
click at [489, 14] on button "X" at bounding box center [490, 14] width 4 height 13
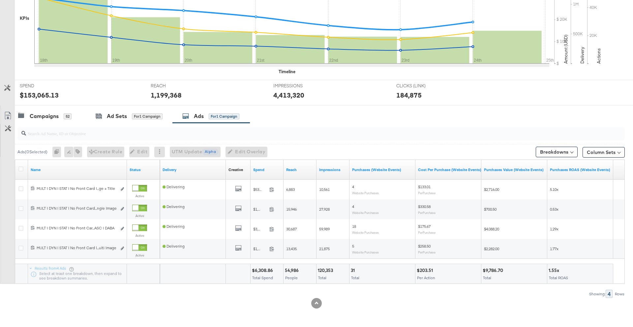
scroll to position [0, 0]
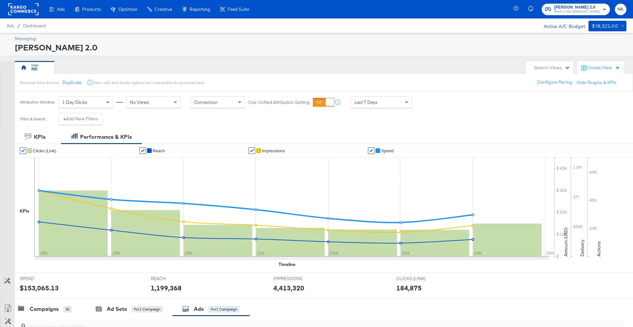
click at [20, 8] on rect at bounding box center [23, 9] width 30 height 12
